Goal: Find specific page/section: Find specific page/section

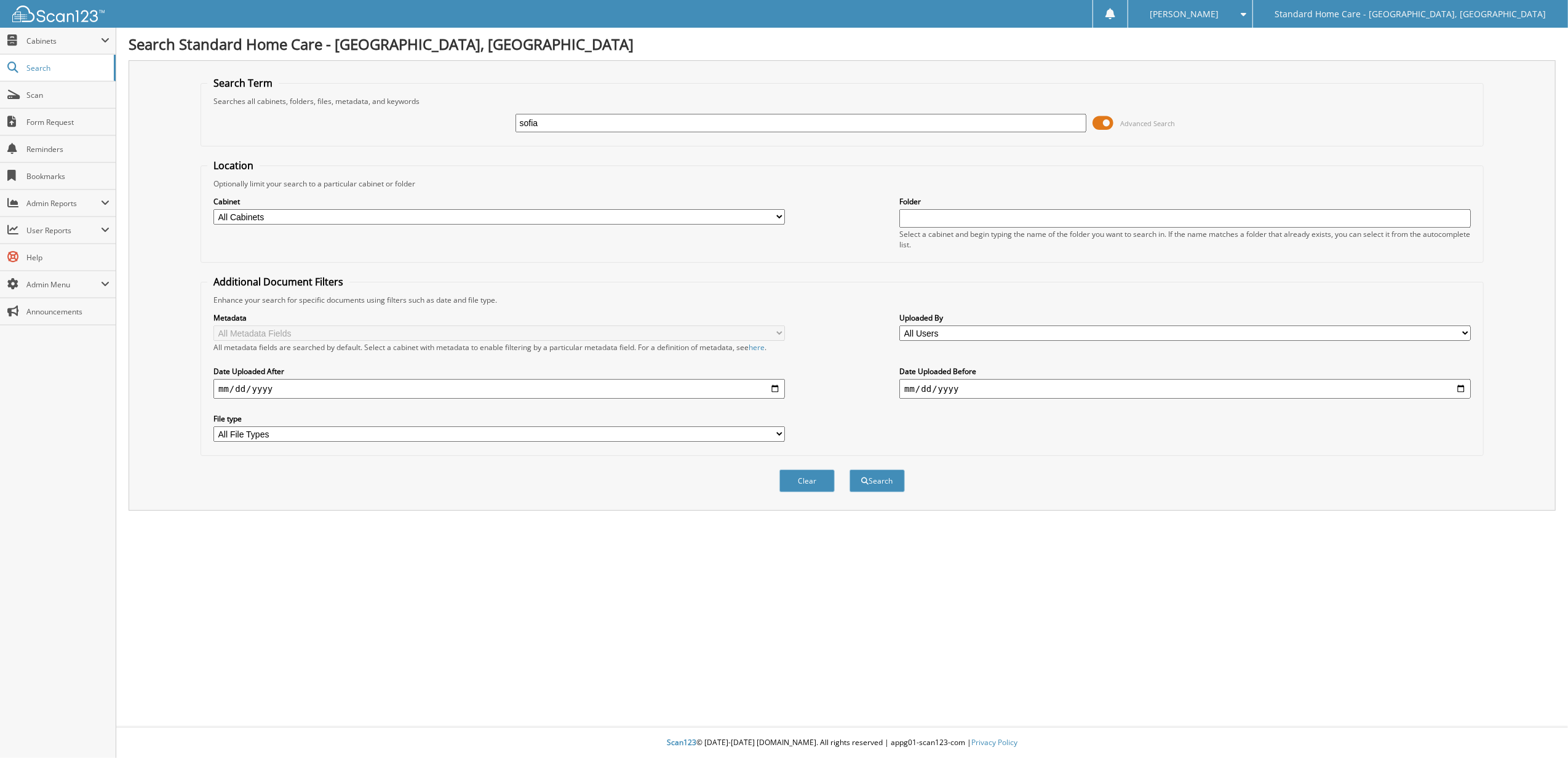
type input "sofia"
click at [850, 470] on button "Search" at bounding box center [877, 481] width 55 height 23
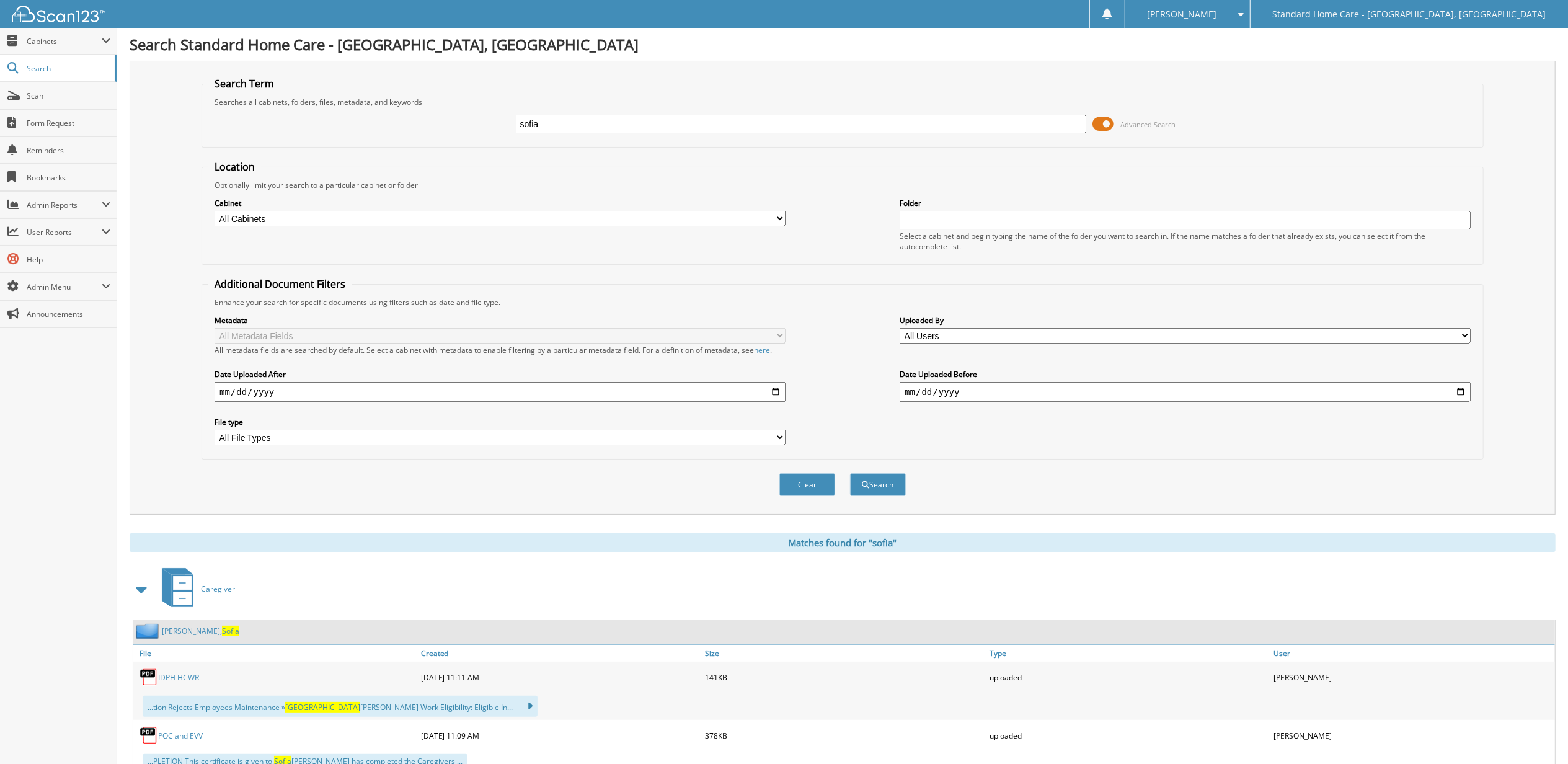
click at [187, 632] on link "[PERSON_NAME][GEOGRAPHIC_DATA]" at bounding box center [200, 631] width 77 height 10
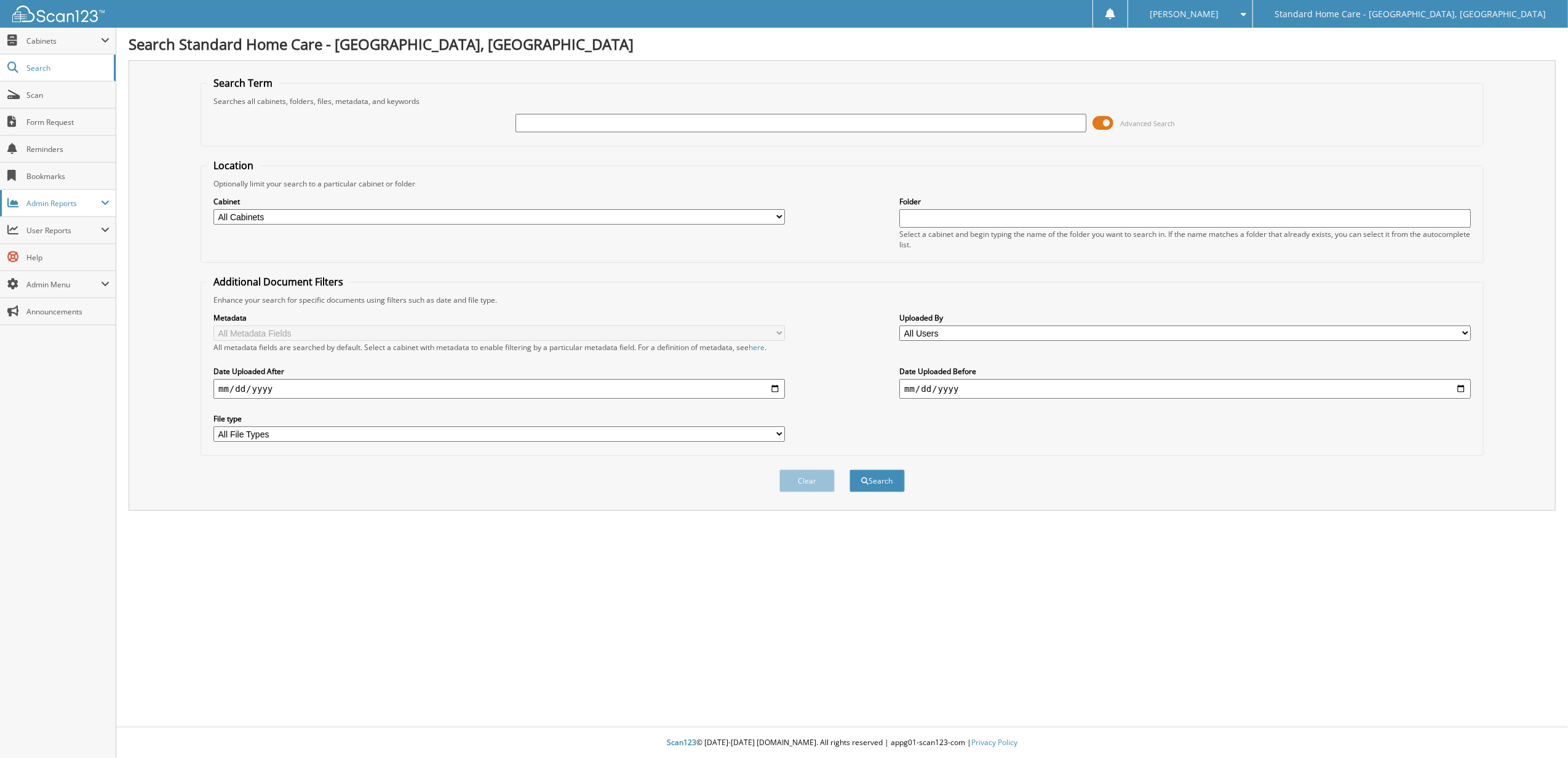
click at [94, 216] on span "Admin Reports" at bounding box center [58, 204] width 115 height 27
click at [60, 353] on span "User Reports" at bounding box center [58, 363] width 115 height 27
click at [69, 256] on span "My Recent Activity" at bounding box center [64, 257] width 91 height 11
type input "anna"
click at [850, 470] on button "Search" at bounding box center [877, 481] width 55 height 23
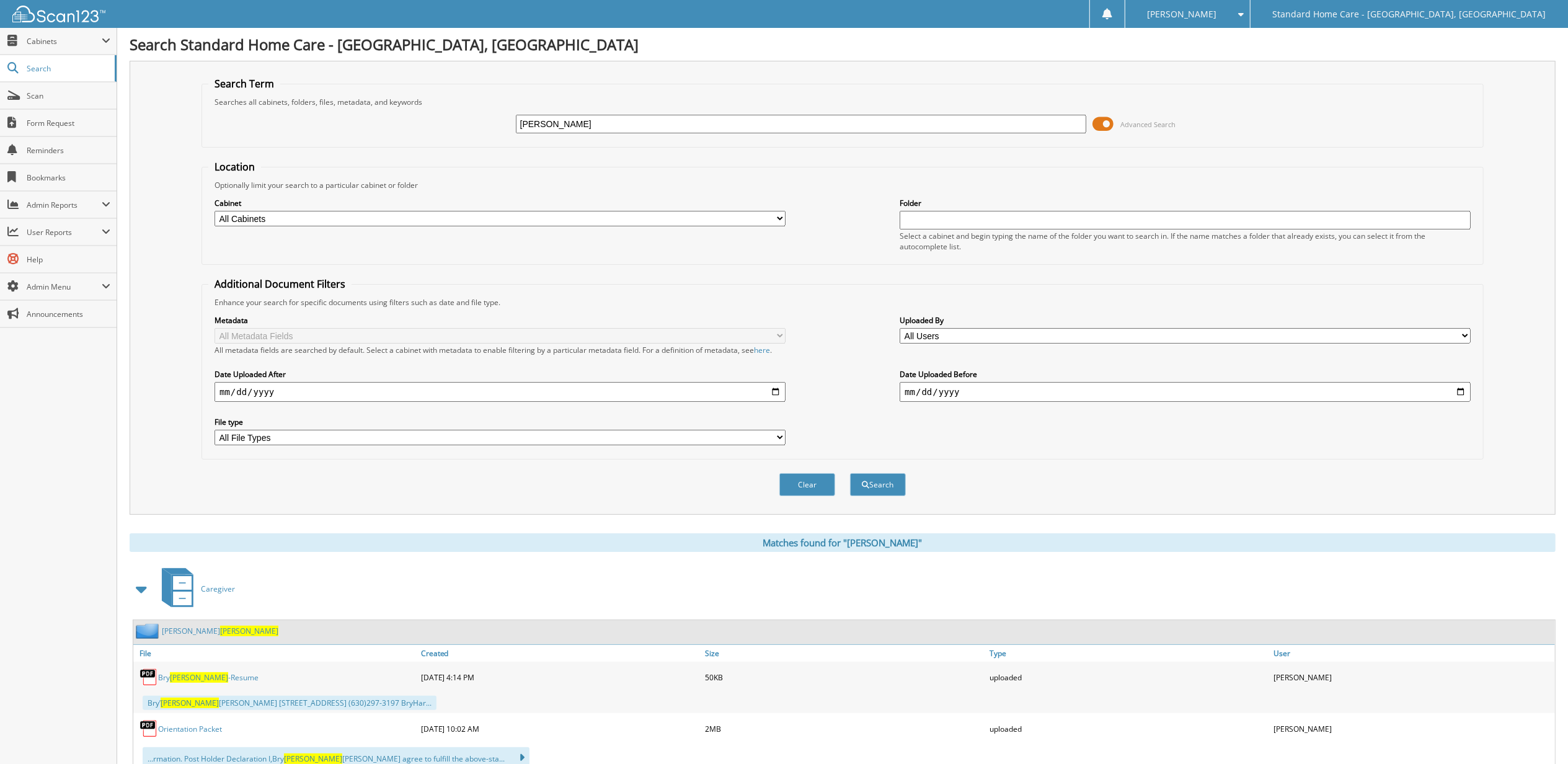
drag, startPoint x: 596, startPoint y: 115, endPoint x: 360, endPoint y: 117, distance: 236.0
click at [360, 117] on div "anna Advanced Search" at bounding box center [843, 124] width 1269 height 33
type input "castro"
click at [850, 474] on button "Search" at bounding box center [877, 485] width 56 height 23
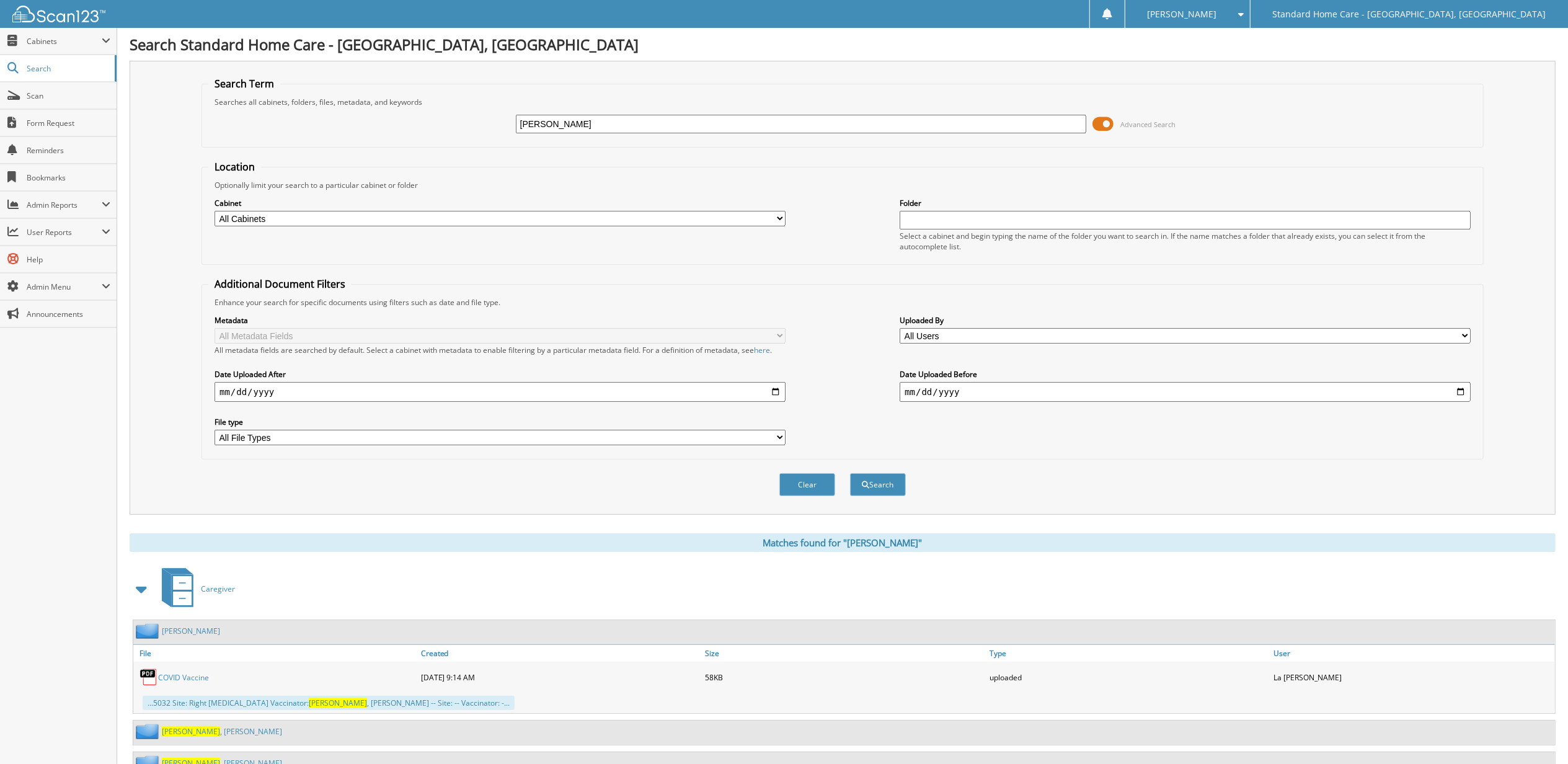
scroll to position [117, 0]
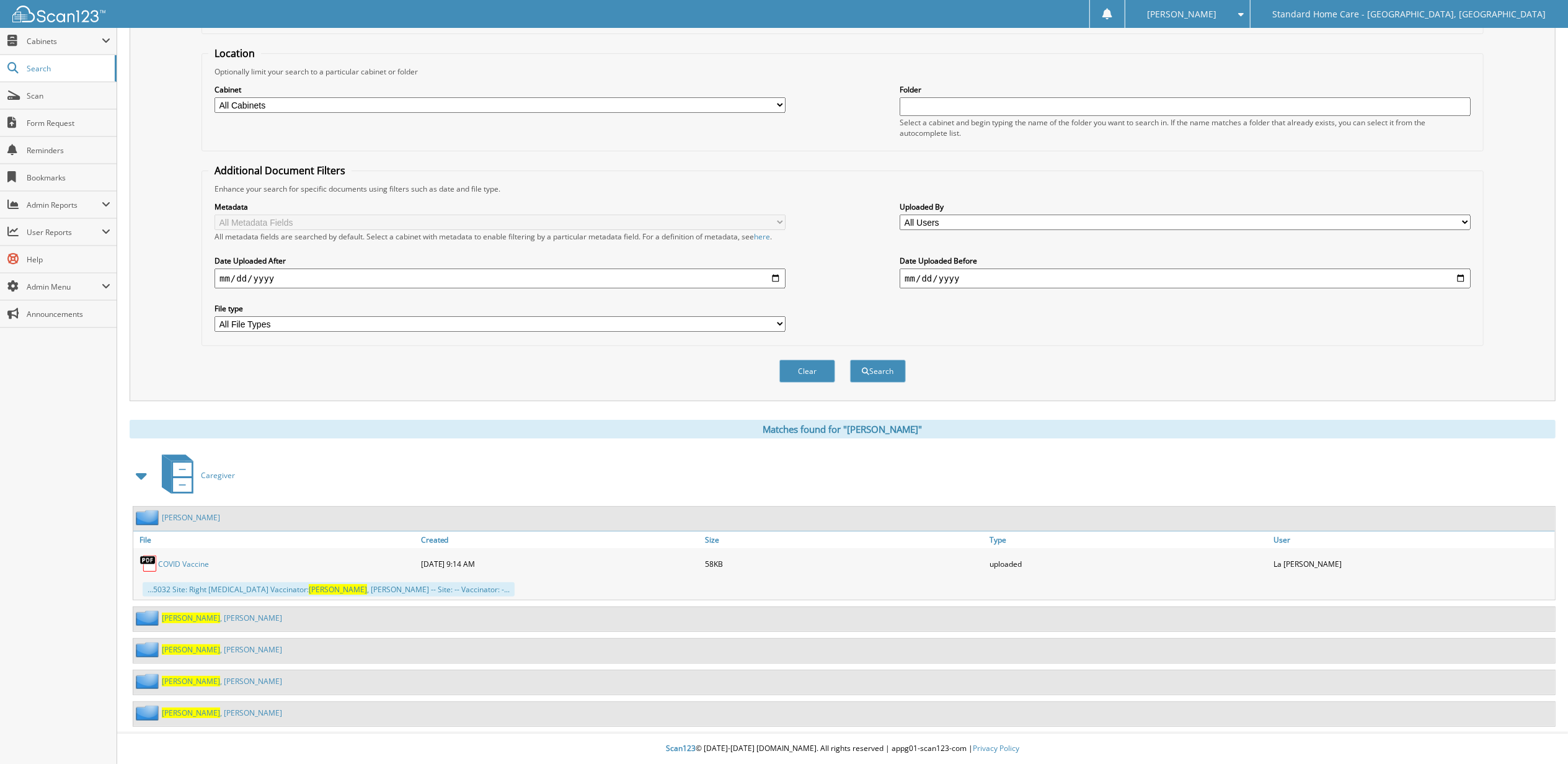
click at [196, 708] on link "Castro , Ana" at bounding box center [222, 713] width 120 height 10
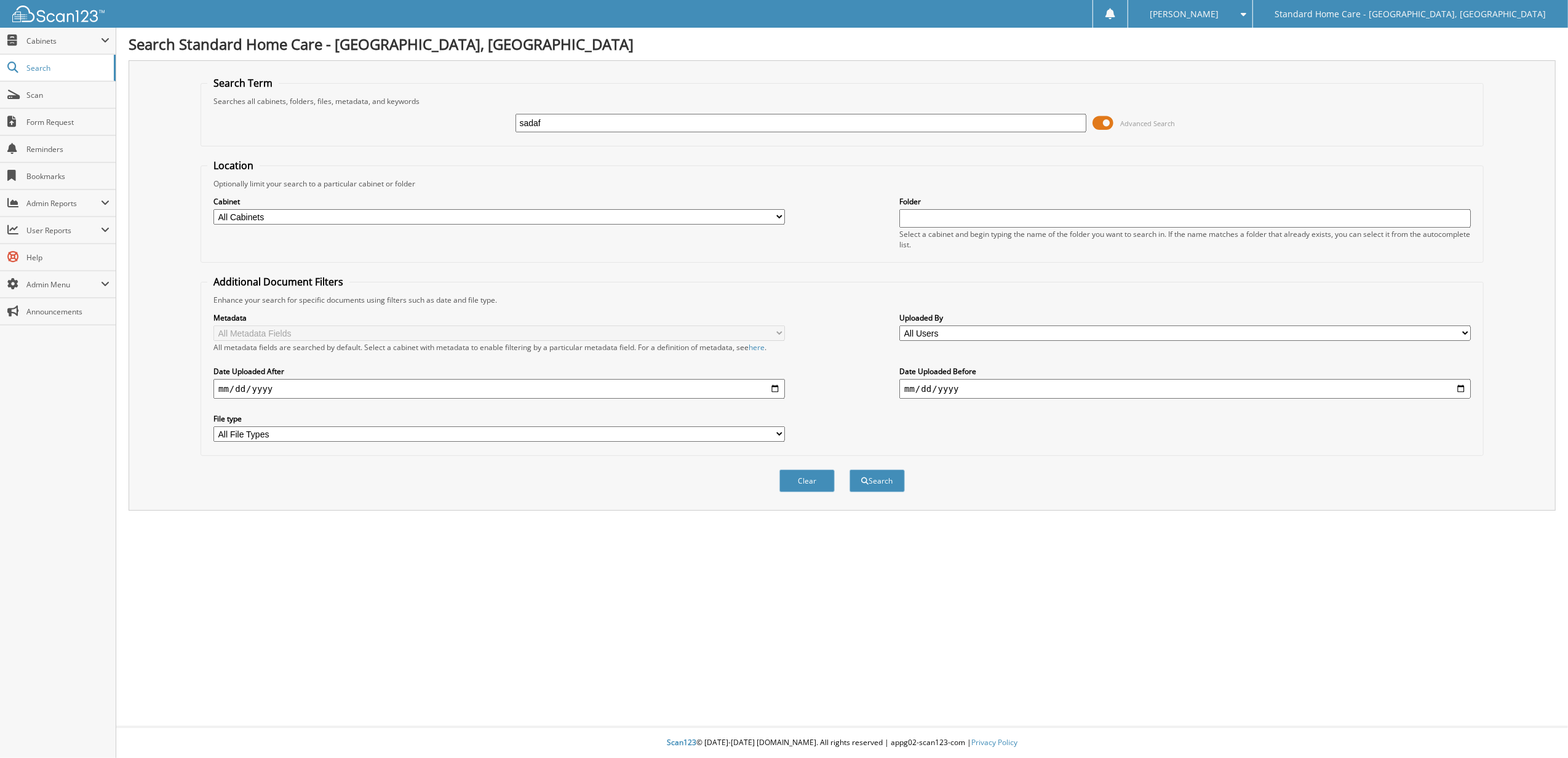
type input "sadaf"
click at [850, 470] on button "Search" at bounding box center [877, 481] width 55 height 23
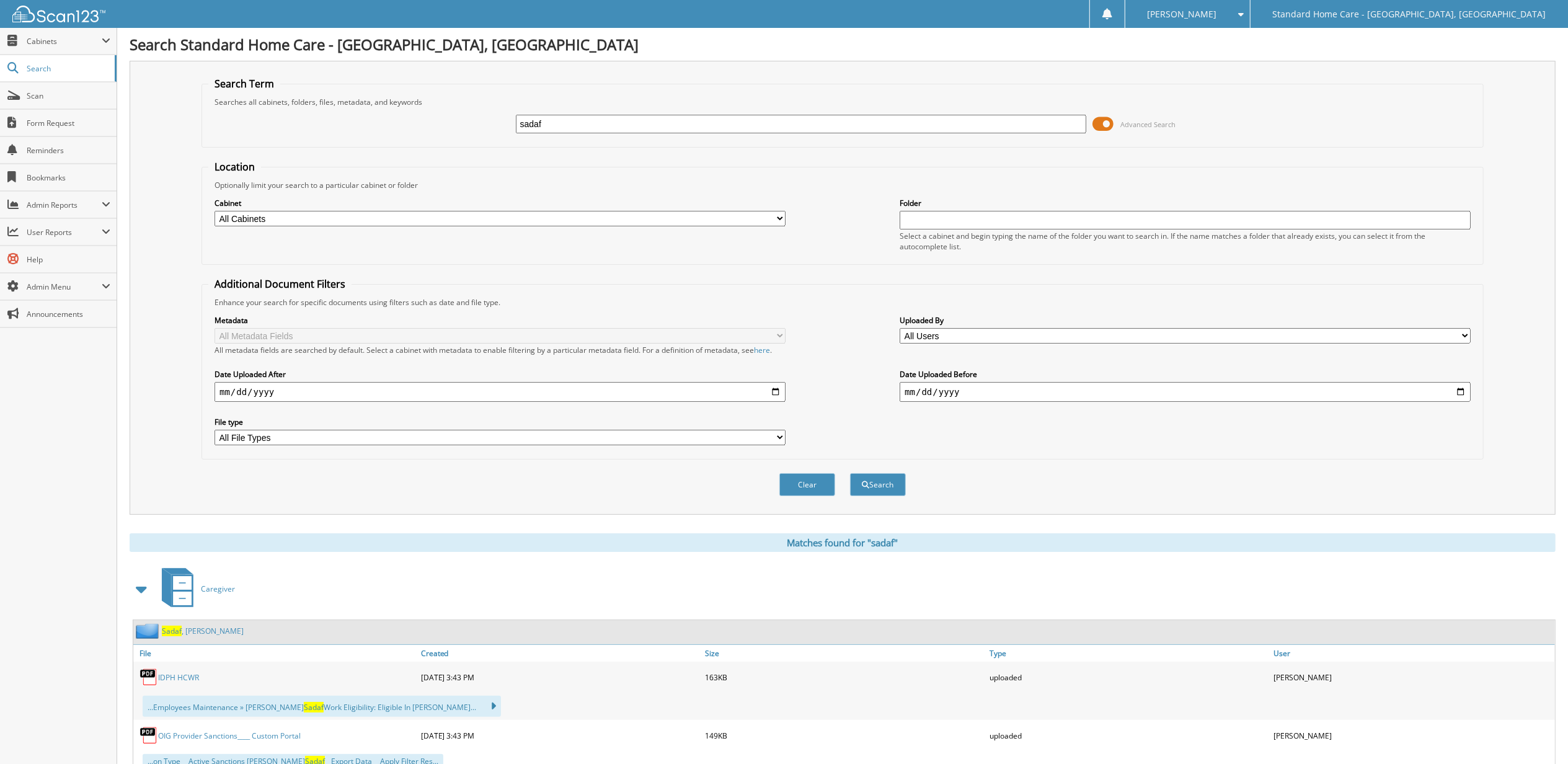
click at [214, 626] on div "[PERSON_NAME]" at bounding box center [188, 631] width 111 height 15
click at [214, 628] on link "[PERSON_NAME]" at bounding box center [203, 631] width 82 height 10
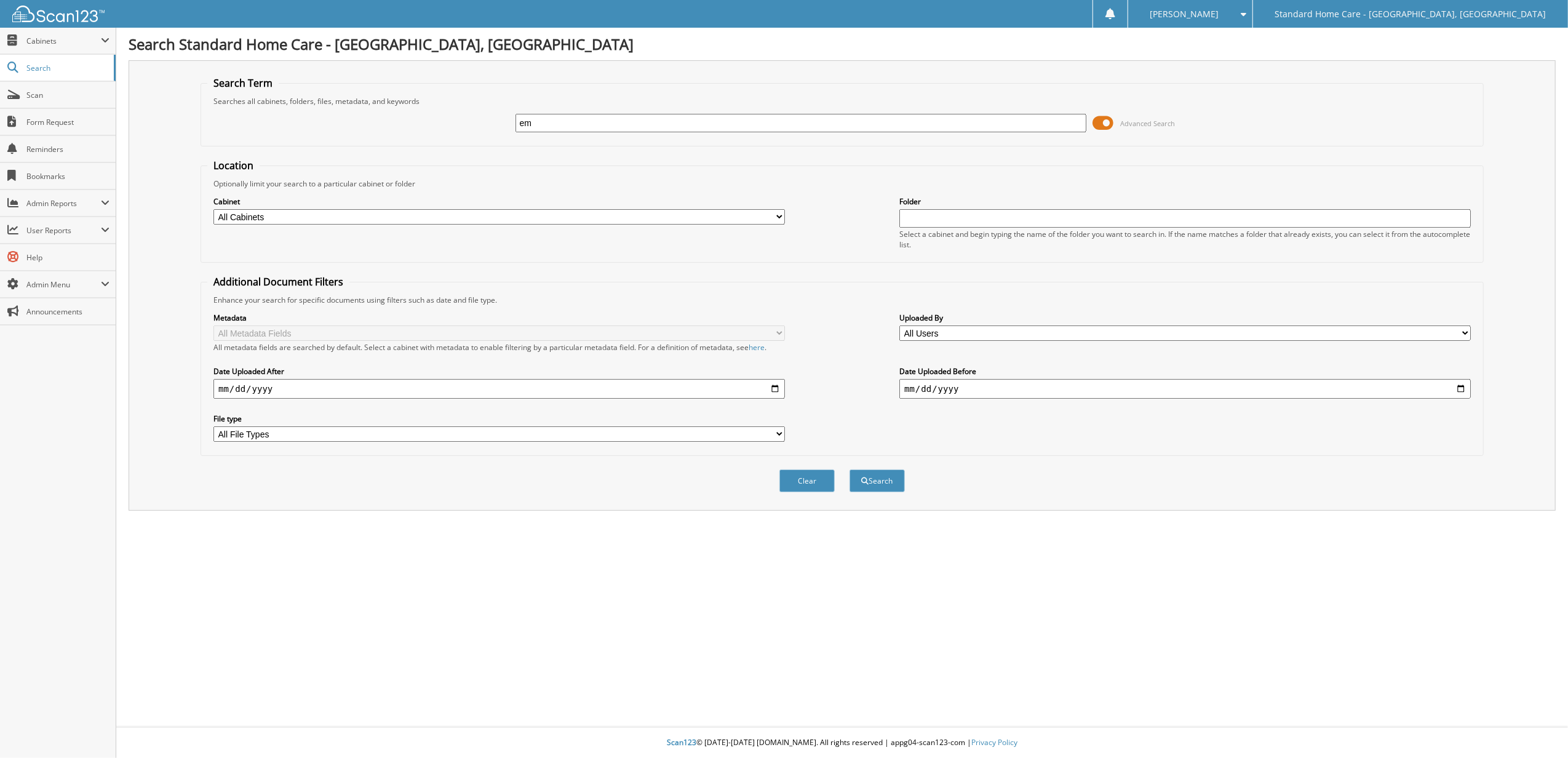
type input "e"
type input "[PERSON_NAME]"
click at [850, 470] on button "Search" at bounding box center [877, 481] width 55 height 23
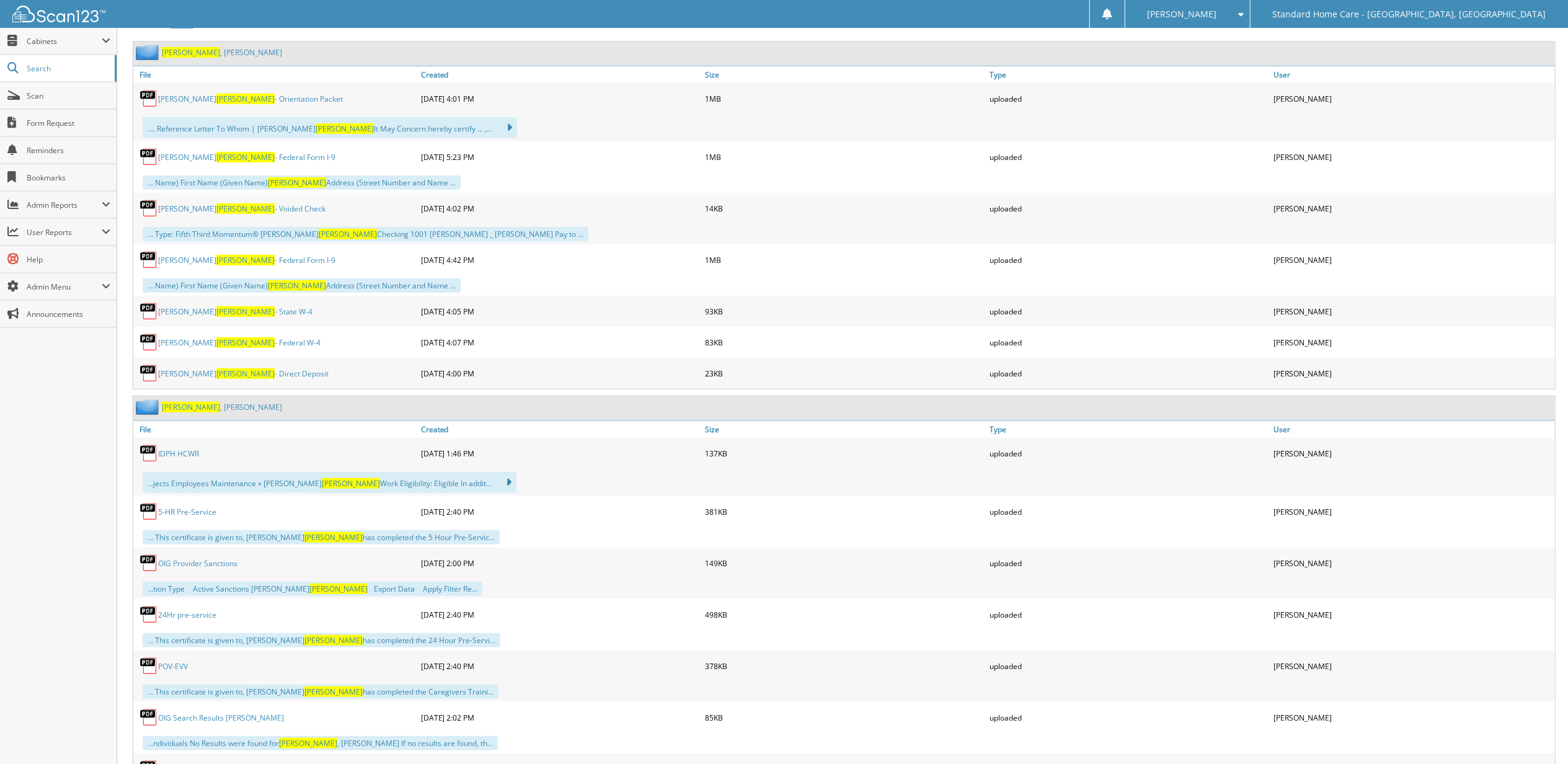
scroll to position [662, 0]
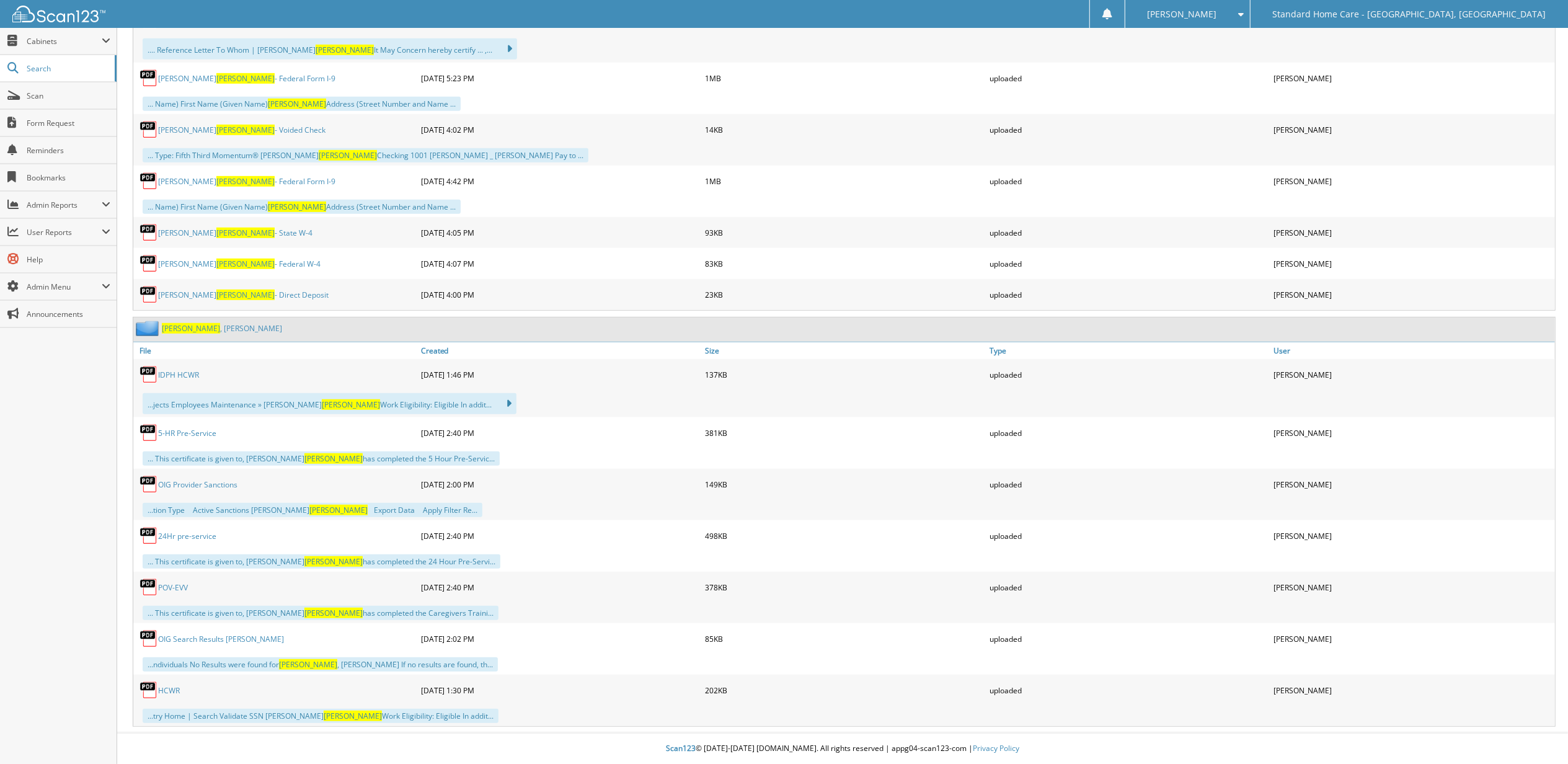
click at [199, 328] on link "[PERSON_NAME]" at bounding box center [222, 328] width 120 height 10
